Goal: Information Seeking & Learning: Understand process/instructions

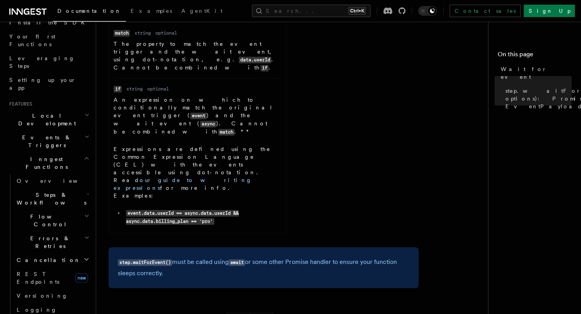
scroll to position [134, 0]
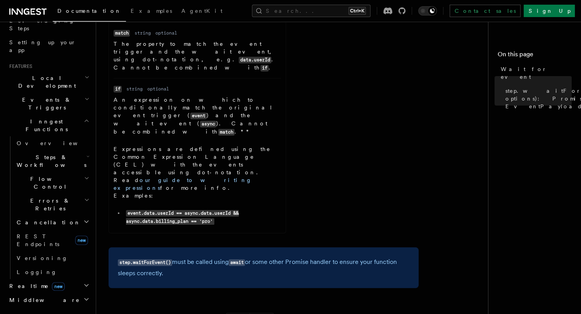
click at [45, 153] on span "Steps & Workflows" at bounding box center [50, 161] width 73 height 16
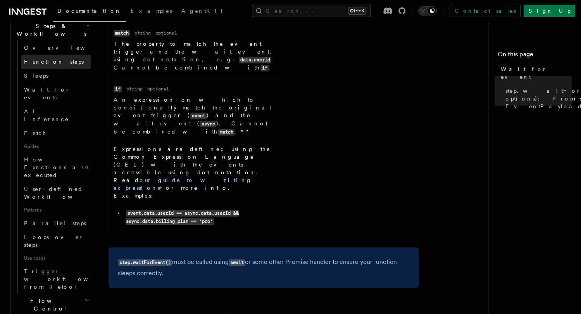
scroll to position [326, 0]
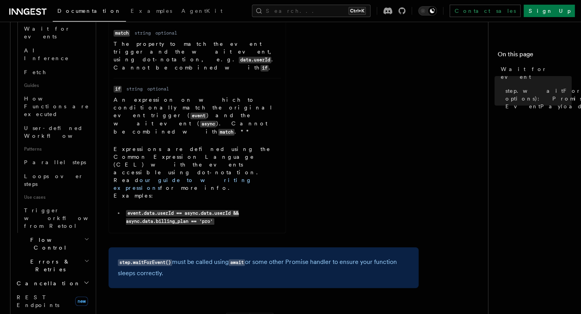
click at [55, 233] on h2 "Flow Control" at bounding box center [53, 244] width 78 height 22
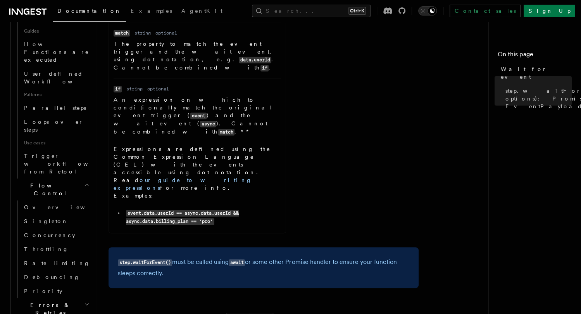
click at [40, 181] on span "Flow Control" at bounding box center [49, 189] width 71 height 16
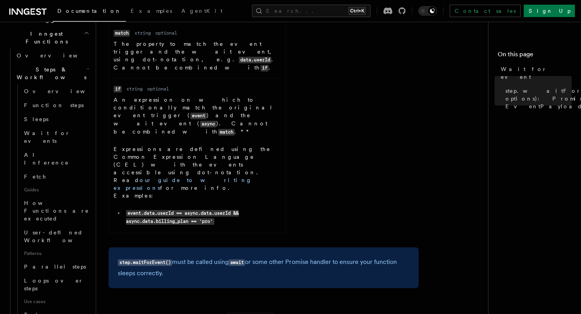
scroll to position [219, 0]
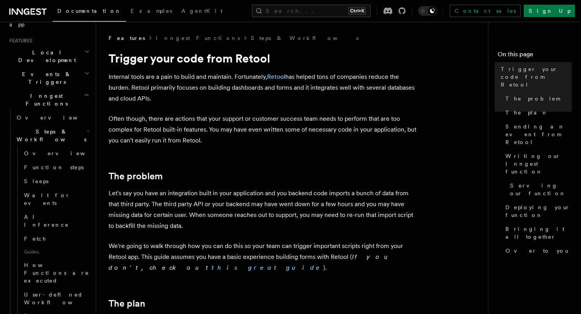
scroll to position [220, 0]
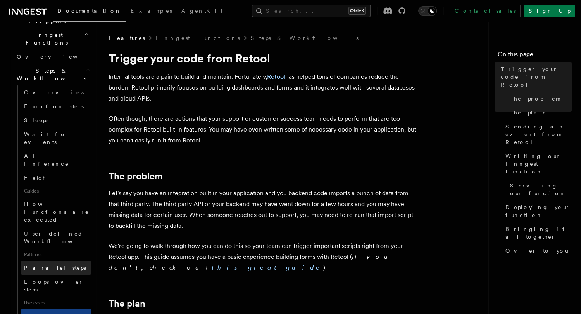
click at [60, 261] on link "Parallel steps" at bounding box center [56, 268] width 70 height 14
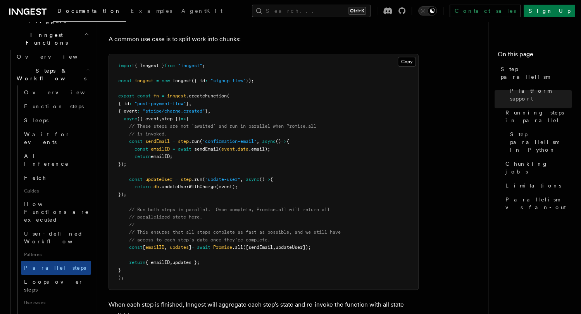
scroll to position [233, 0]
